Goal: Check status: Check status

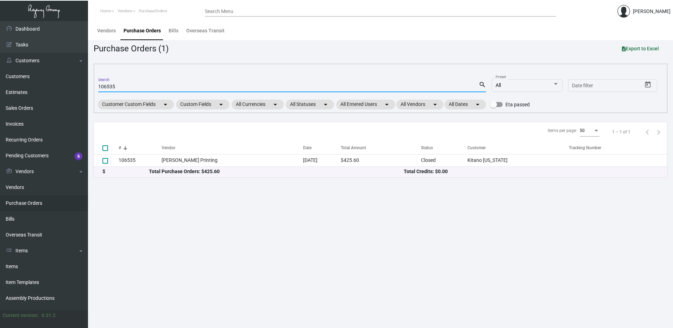
click at [130, 84] on input "106535" at bounding box center [288, 87] width 381 height 6
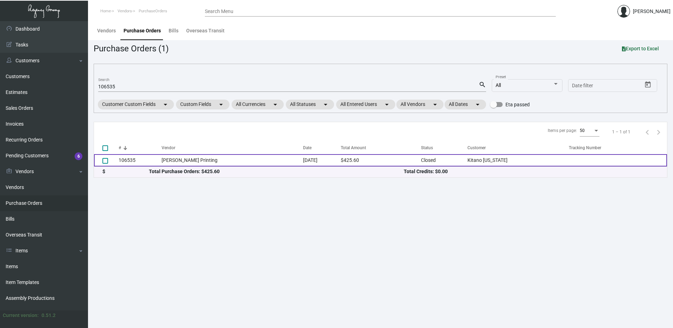
click at [164, 161] on td "[PERSON_NAME] Printing" at bounding box center [233, 160] width 142 height 12
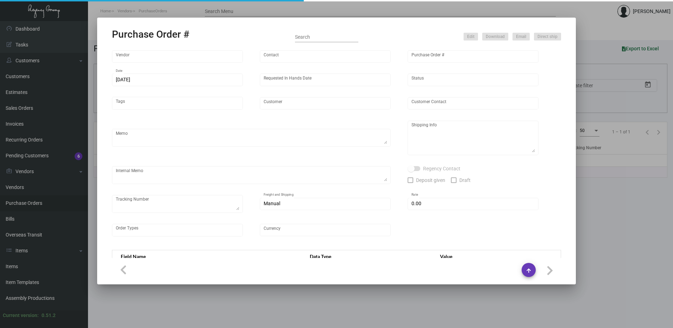
type input "[PERSON_NAME] Printing"
type input "[PERSON_NAME]"
type input "106535"
type input "[DATE]"
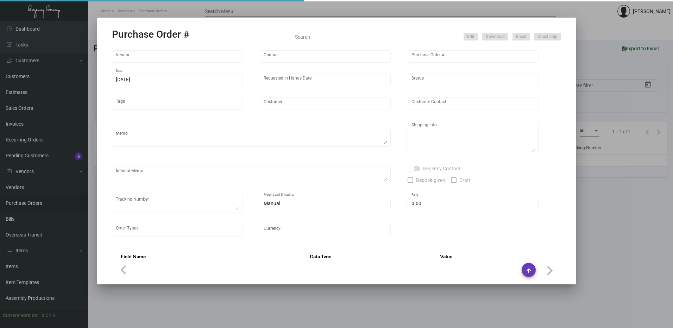
type input "Kitano [US_STATE]"
type input "[PERSON_NAME]"
type textarea "Please reach out to SH for UPS labels. Reorder - Purchase Order #102105"
type textarea "Kitano [US_STATE] - [PERSON_NAME][GEOGRAPHIC_DATA][STREET_ADDRESS][US_STATE]"
type textarea "7/25 - Requested ESD."
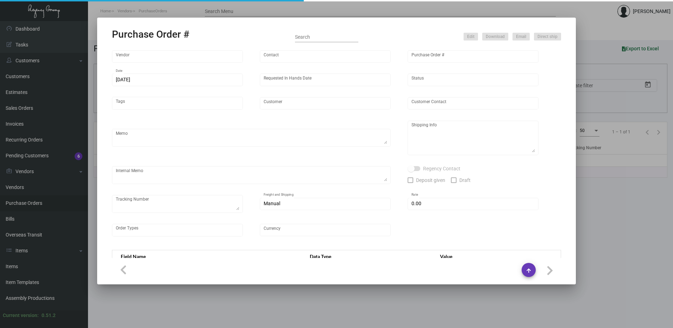
type input "$ 0.00"
type input "United States Dollar $"
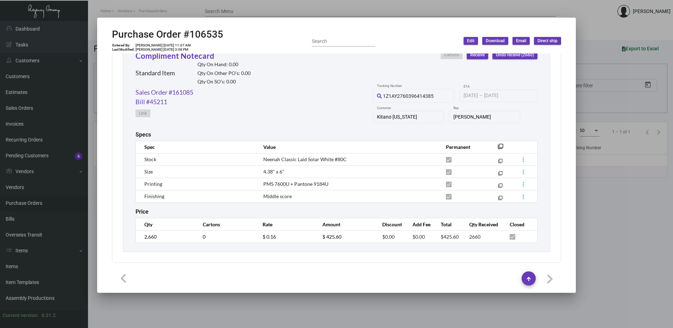
scroll to position [342, 0]
click at [288, 38] on div "Purchase Order #106535 Entered By: [PERSON_NAME] [DATE] 11:07 AM Last Modified:…" at bounding box center [336, 41] width 449 height 25
click at [202, 36] on h2 "Purchase Order #106535" at bounding box center [167, 35] width 111 height 12
copy h2 "106535"
